Goal: Navigation & Orientation: Go to known website

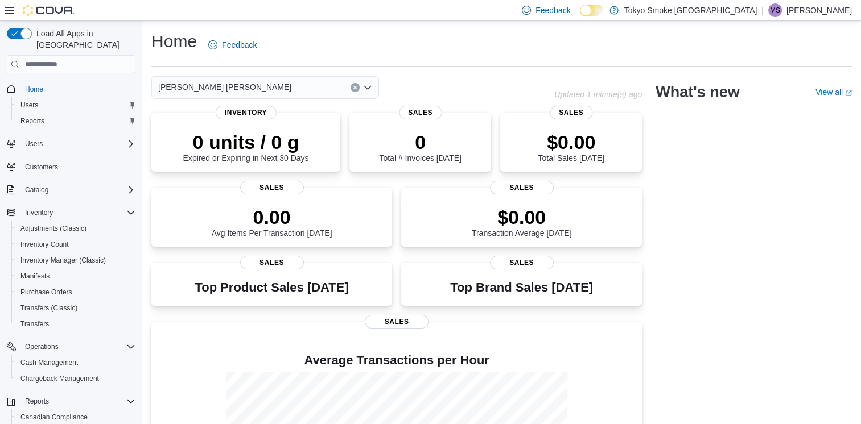
click at [808, 14] on p "Melissa Simon" at bounding box center [818, 10] width 65 height 14
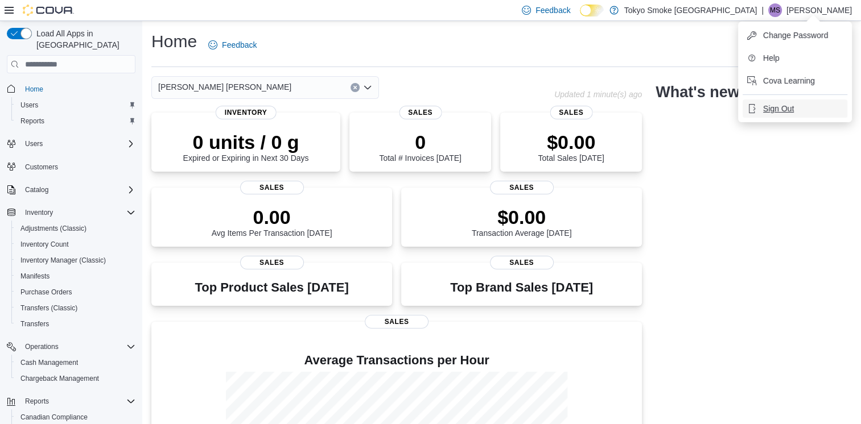
click at [779, 112] on span "Sign Out" at bounding box center [778, 108] width 31 height 11
